Goal: Information Seeking & Learning: Find specific fact

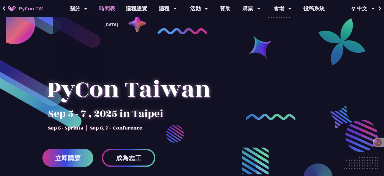
click at [103, 4] on link "時間表" at bounding box center [107, 8] width 27 height 17
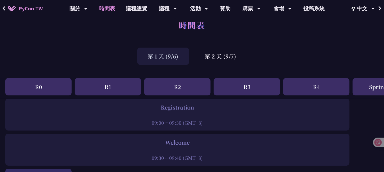
scroll to position [53, 0]
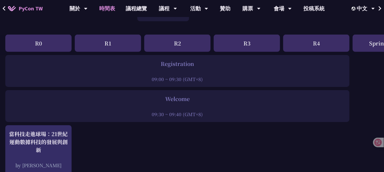
click at [175, 77] on div "09:00 ~ 09:30 (GMT+8)" at bounding box center [177, 79] width 339 height 7
click at [178, 66] on div "Registration" at bounding box center [177, 64] width 339 height 8
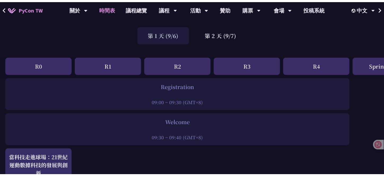
scroll to position [0, 0]
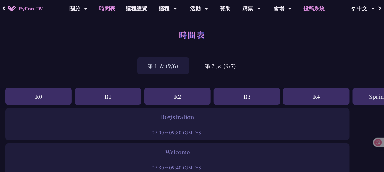
click at [316, 8] on link "投稿系統" at bounding box center [315, 8] width 32 height 17
click at [283, 9] on div "會場" at bounding box center [283, 8] width 18 height 17
click at [280, 20] on link "會場資訊" at bounding box center [282, 24] width 51 height 12
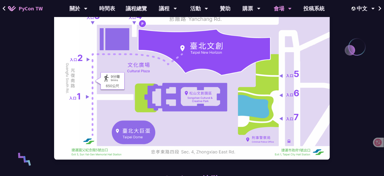
scroll to position [106, 0]
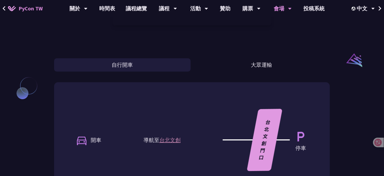
scroll to position [425, 0]
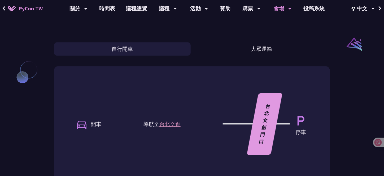
click at [270, 42] on button "大眾運輸" at bounding box center [261, 48] width 137 height 13
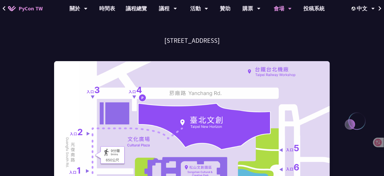
scroll to position [27, 0]
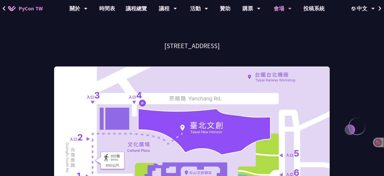
click at [208, 46] on h3 "[STREET_ADDRESS]" at bounding box center [192, 45] width 276 height 9
copy div "[STREET_ADDRESS]"
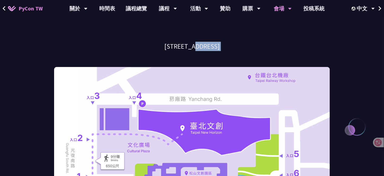
scroll to position [0, 0]
